Goal: Find specific page/section: Find specific page/section

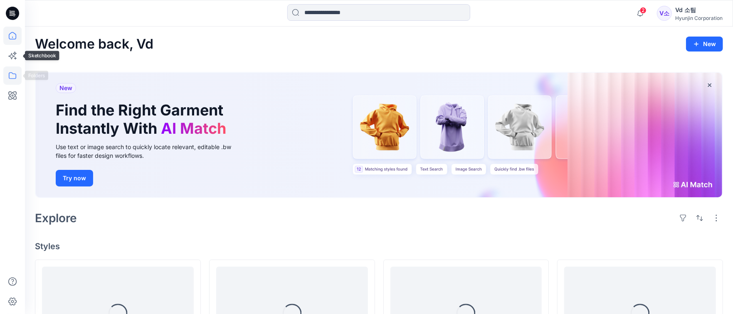
click at [15, 72] on icon at bounding box center [12, 76] width 18 height 18
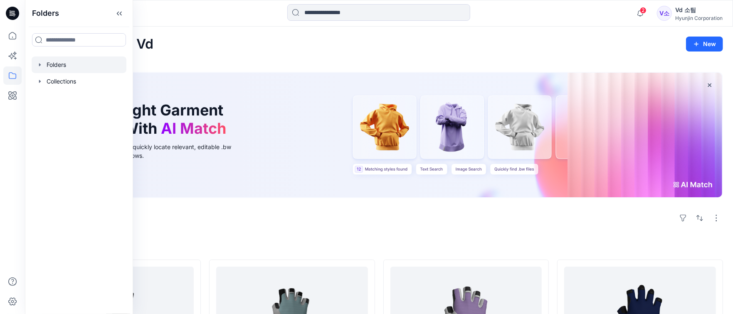
click at [72, 69] on div at bounding box center [79, 65] width 95 height 17
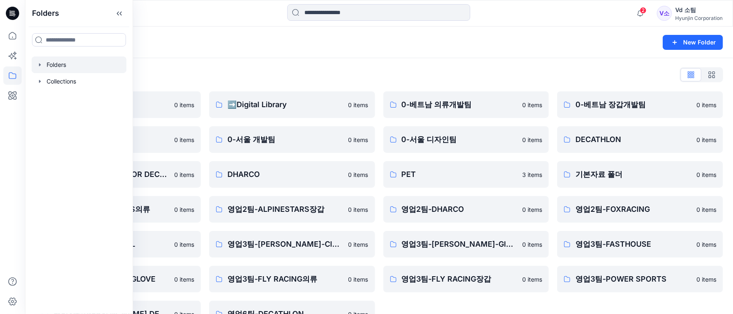
scroll to position [23, 0]
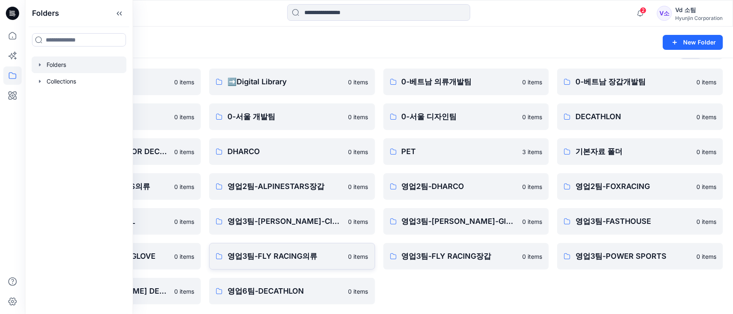
click at [264, 255] on p "영업3팀-FLY RACING의류" at bounding box center [285, 257] width 116 height 12
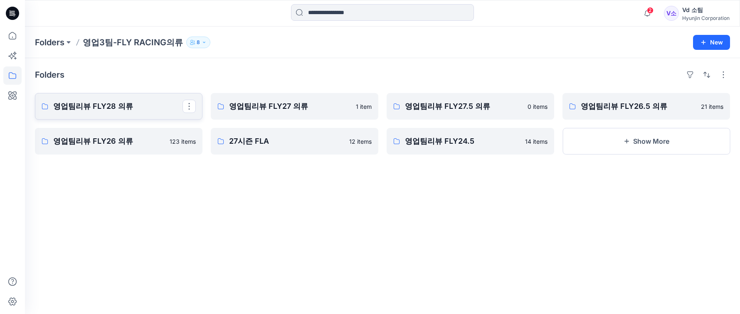
click at [143, 113] on link "영업팀리뷰 FLY28 의류" at bounding box center [119, 106] width 168 height 27
click at [275, 122] on div "영업팀리뷰 FLY27 의류 1 item 27시즌 FLA 12 items" at bounding box center [295, 124] width 168 height 62
click at [279, 115] on link "영업팀리뷰 FLY27 의류" at bounding box center [295, 106] width 168 height 27
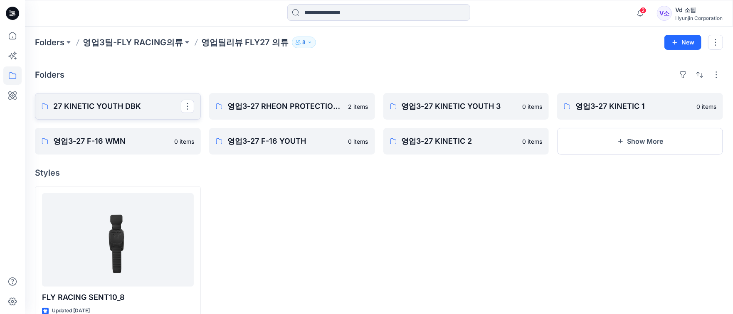
click at [109, 111] on p "27 KINETIC YOUTH DBK" at bounding box center [117, 107] width 128 height 12
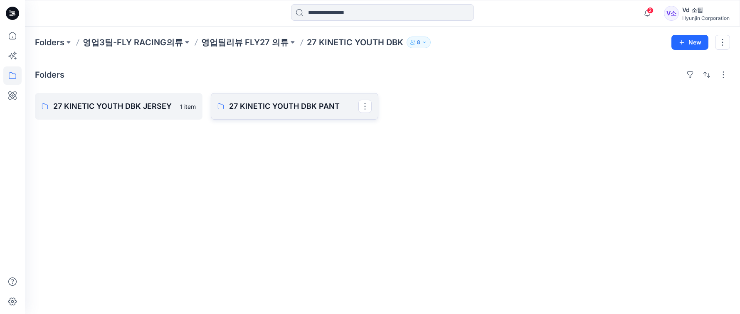
click at [280, 109] on p "27 KINETIC YOUTH DBK PANT" at bounding box center [293, 107] width 129 height 12
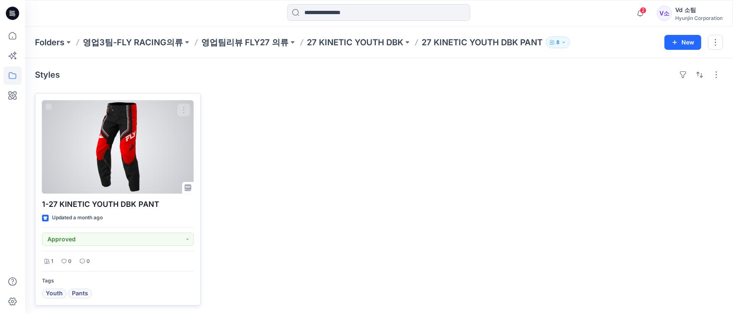
click at [94, 129] on div at bounding box center [118, 147] width 152 height 94
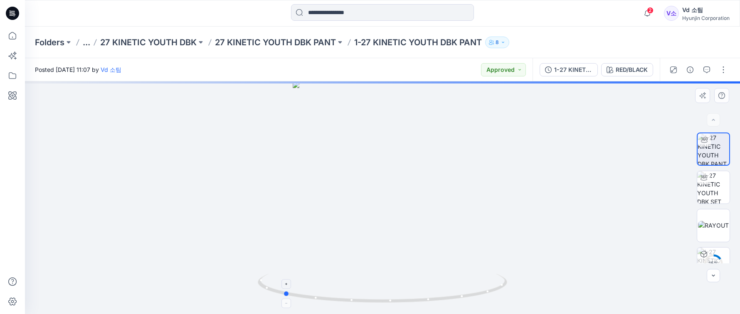
drag, startPoint x: 419, startPoint y: 296, endPoint x: 322, endPoint y: 293, distance: 96.9
click at [322, 293] on icon at bounding box center [384, 289] width 252 height 31
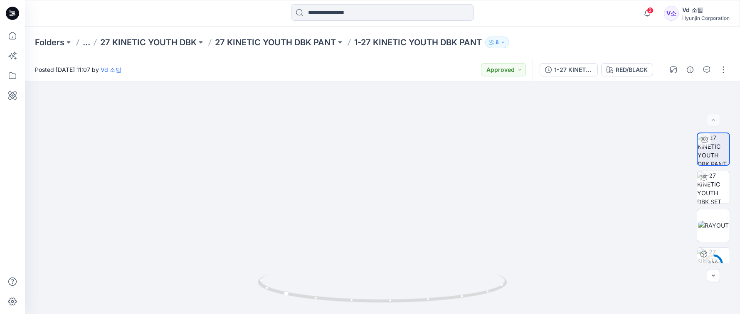
drag, startPoint x: 391, startPoint y: 126, endPoint x: 385, endPoint y: 363, distance: 237.9
click at [385, 314] on html "2 Notifications [PERSON_NAME] changed the status of FITNESS 900 - 003 to Reject…" at bounding box center [370, 157] width 740 height 314
drag, startPoint x: 401, startPoint y: 129, endPoint x: 396, endPoint y: 155, distance: 26.3
click at [396, 155] on img at bounding box center [383, 185] width 624 height 258
